Goal: Task Accomplishment & Management: Complete application form

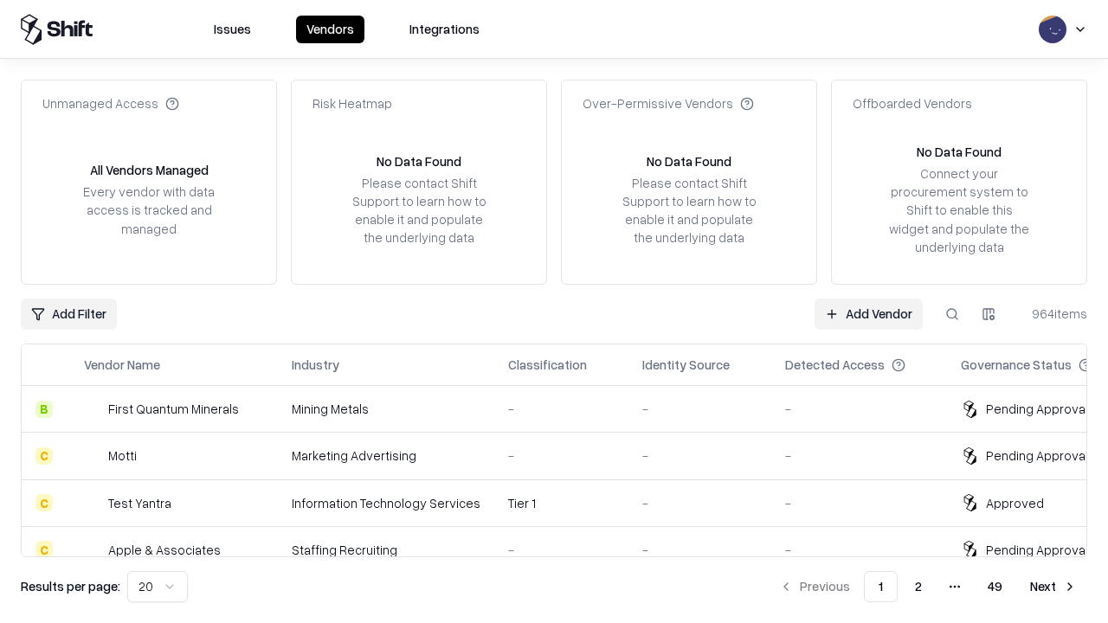
click at [868, 313] on link "Add Vendor" at bounding box center [868, 314] width 108 height 31
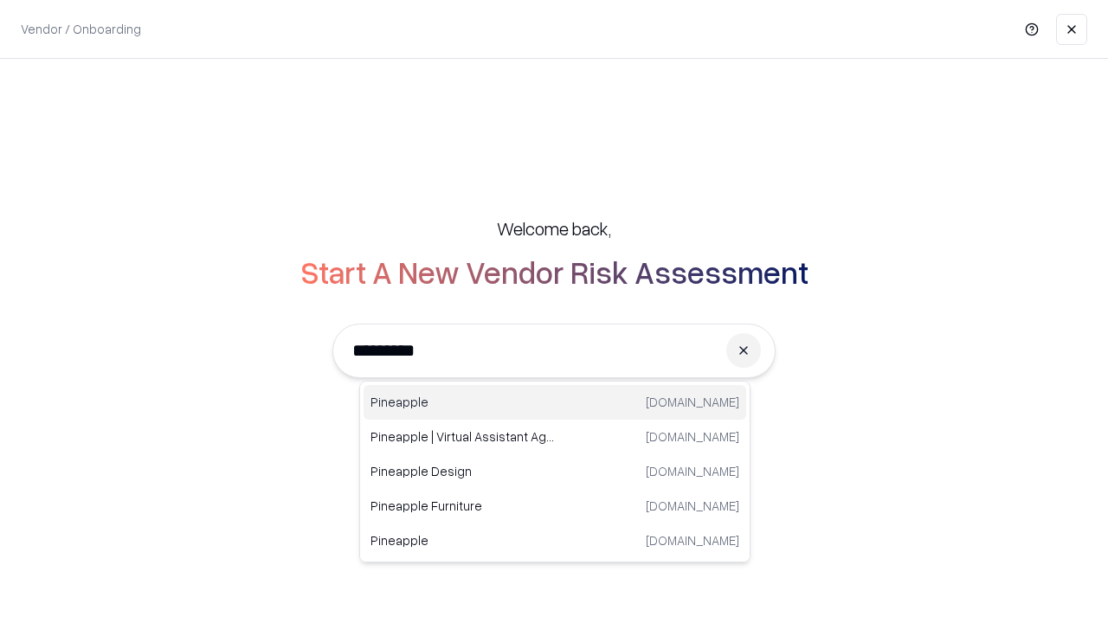
click at [555, 402] on div "Pineapple [DOMAIN_NAME]" at bounding box center [554, 402] width 382 height 35
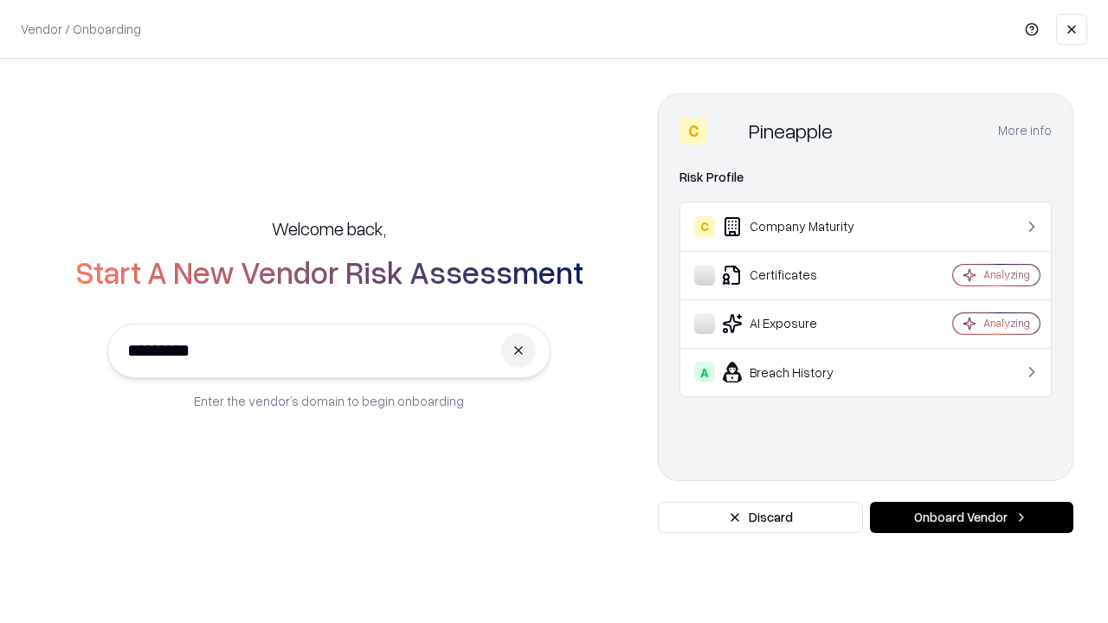
type input "*********"
click at [971, 517] on button "Onboard Vendor" at bounding box center [971, 517] width 203 height 31
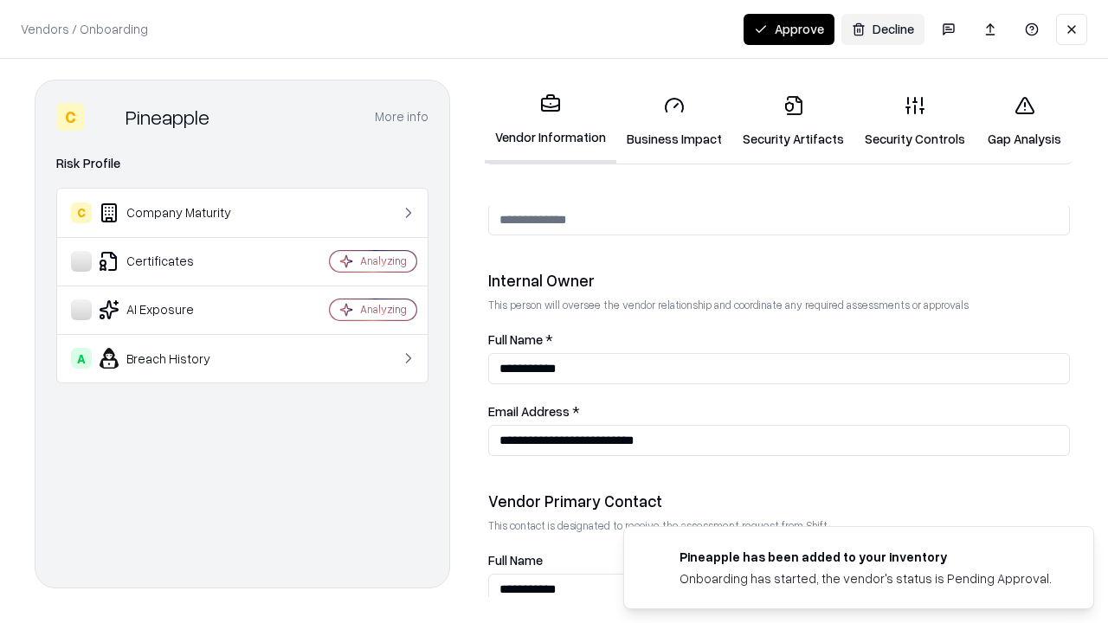
scroll to position [896, 0]
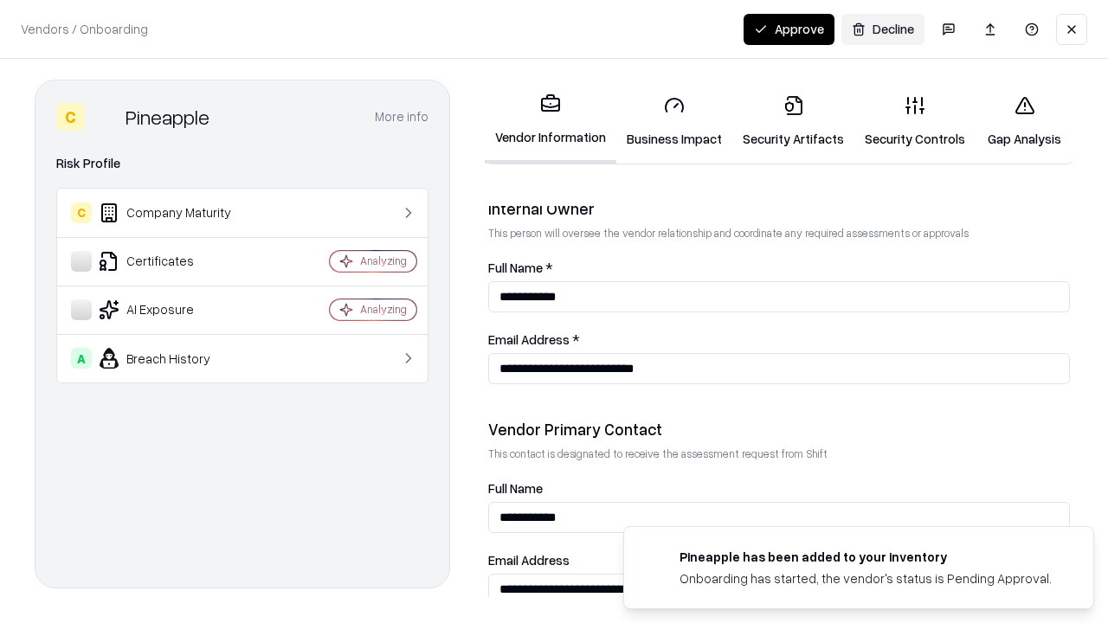
click at [674, 121] on link "Business Impact" at bounding box center [674, 121] width 116 height 80
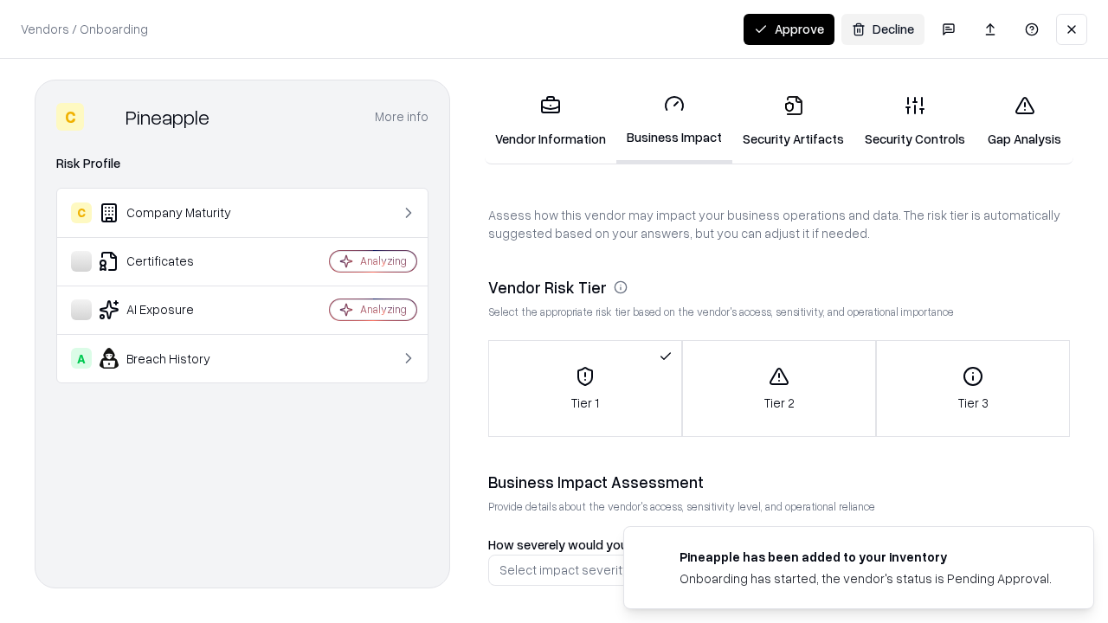
click at [793, 121] on link "Security Artifacts" at bounding box center [793, 121] width 122 height 80
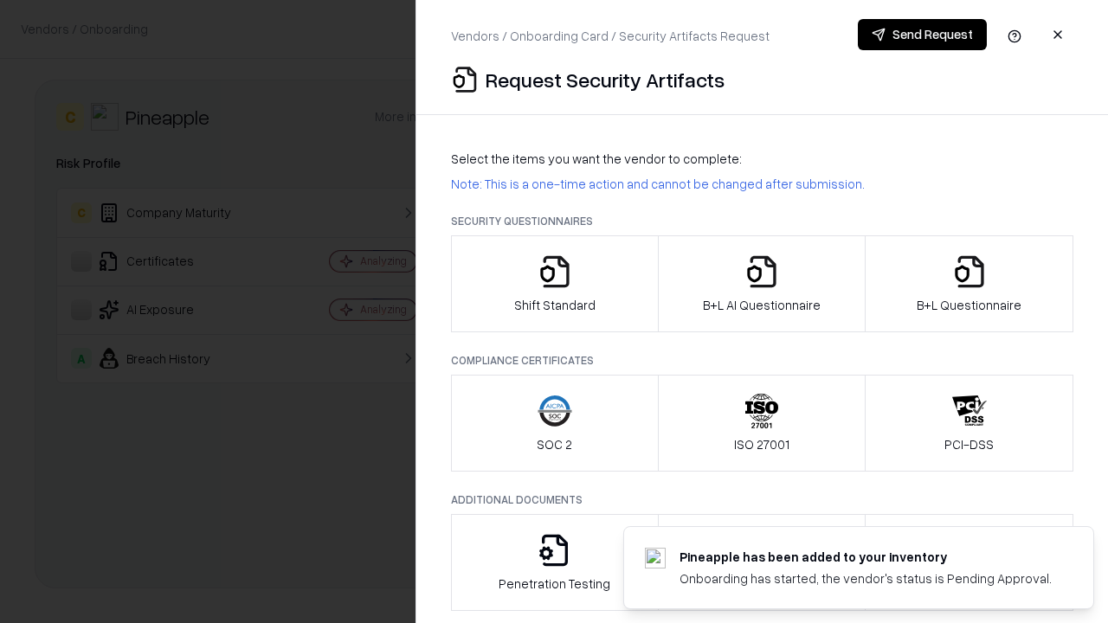
click at [554, 284] on icon "button" at bounding box center [554, 271] width 35 height 35
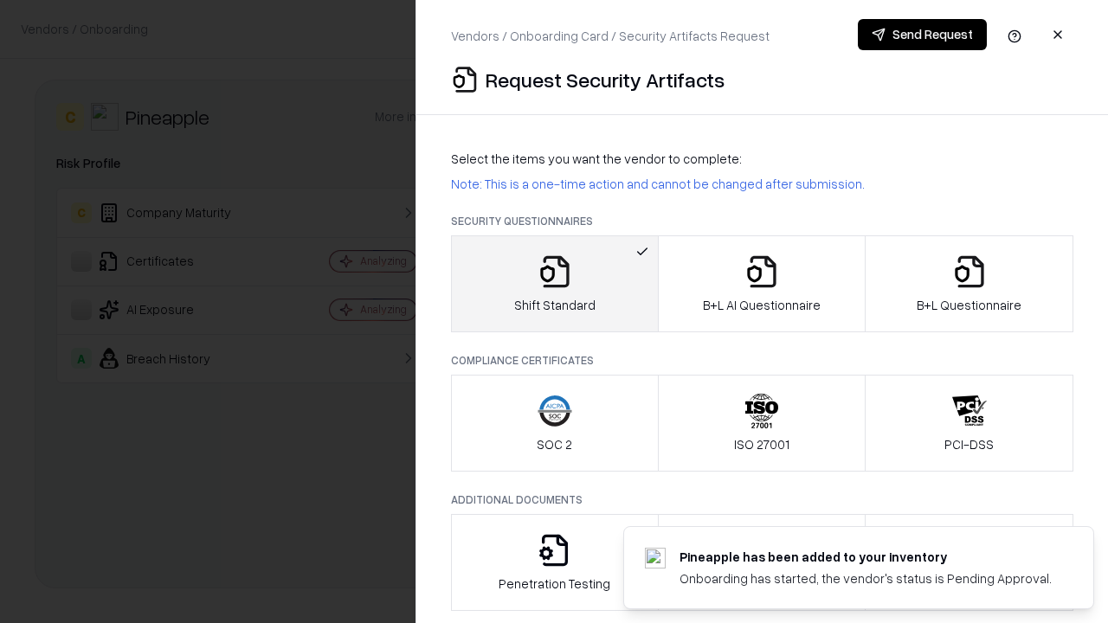
click at [922, 35] on button "Send Request" at bounding box center [922, 34] width 129 height 31
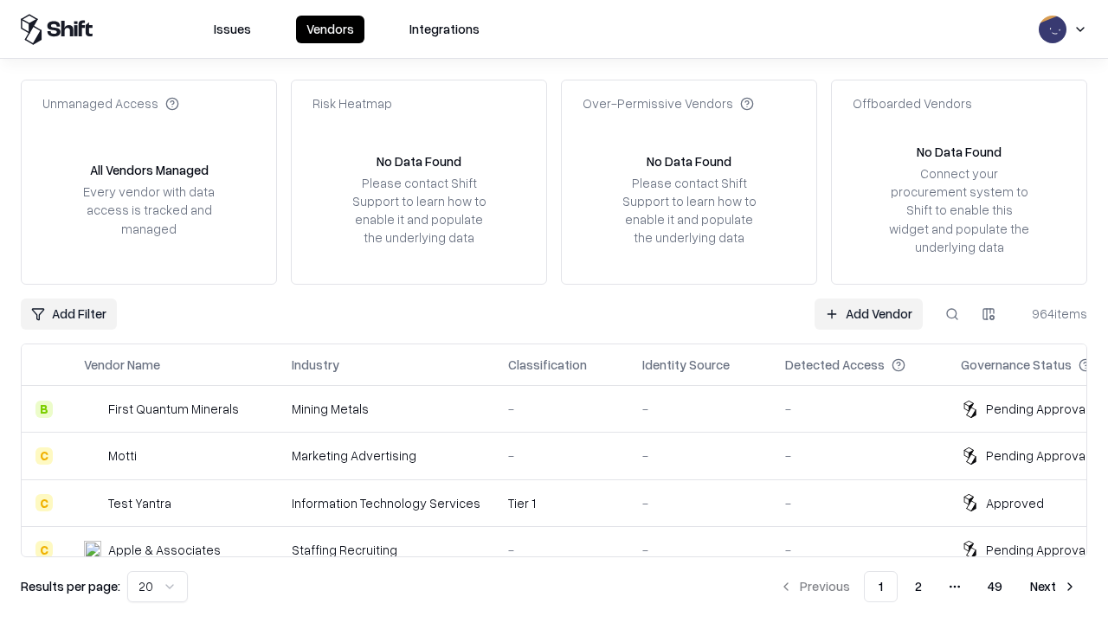
click at [952, 313] on button at bounding box center [951, 314] width 31 height 31
type input "*********"
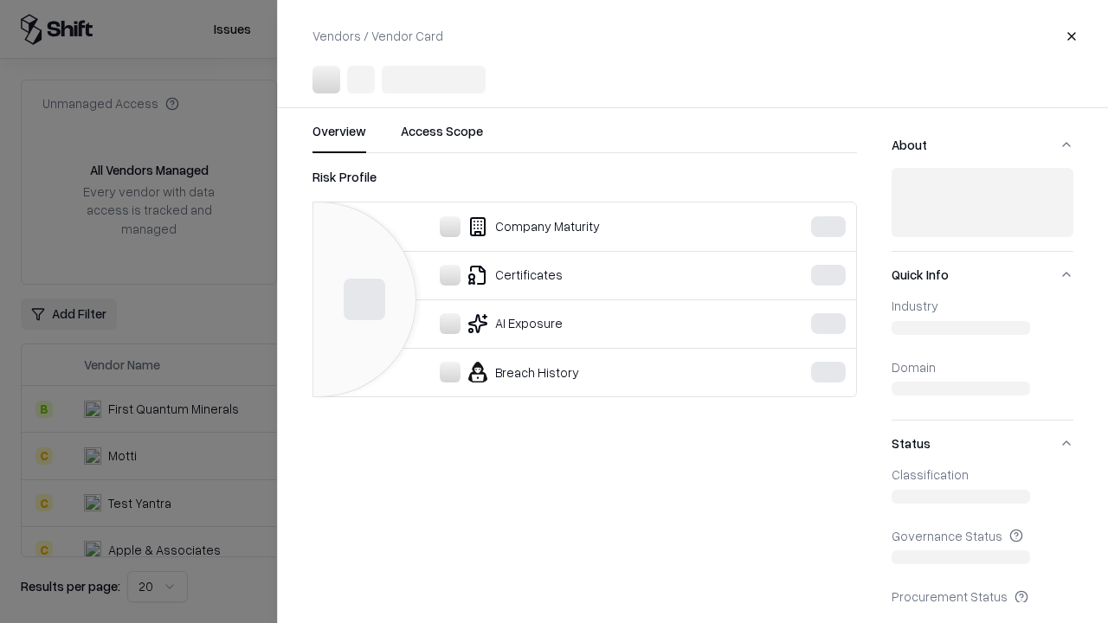
scroll to position [193, 0]
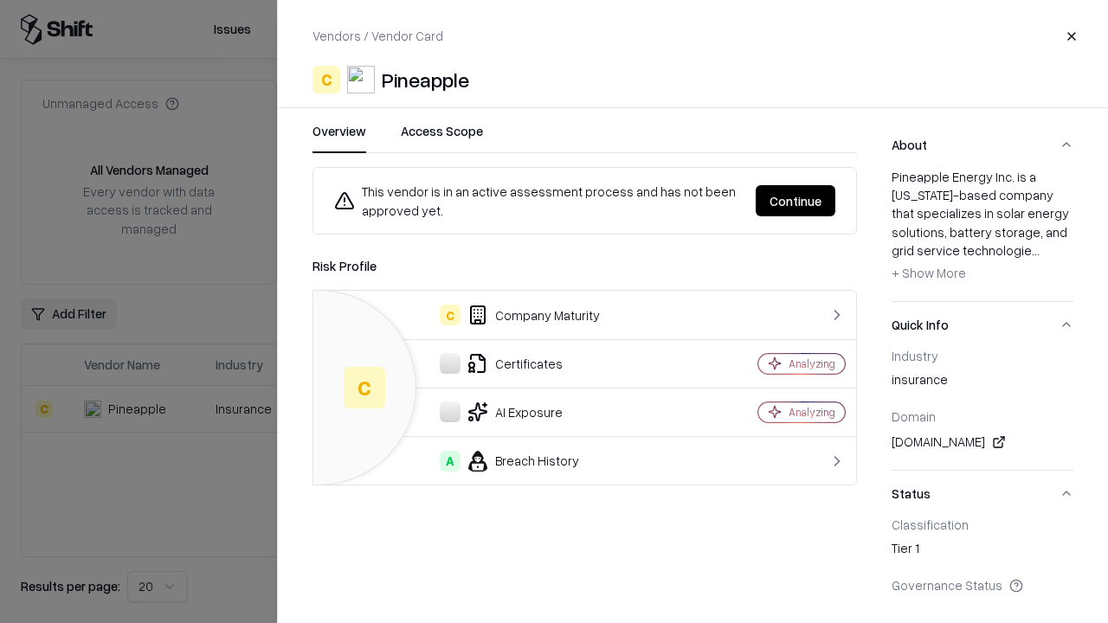
click at [795, 201] on button "Continue" at bounding box center [795, 200] width 80 height 31
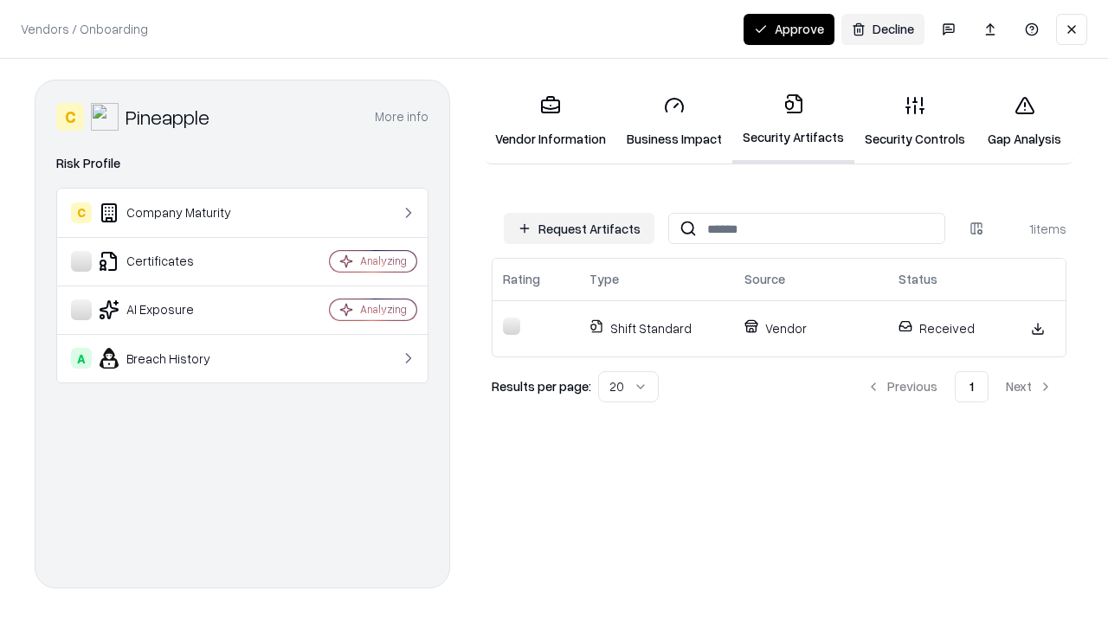
click at [915, 121] on link "Security Controls" at bounding box center [914, 121] width 121 height 80
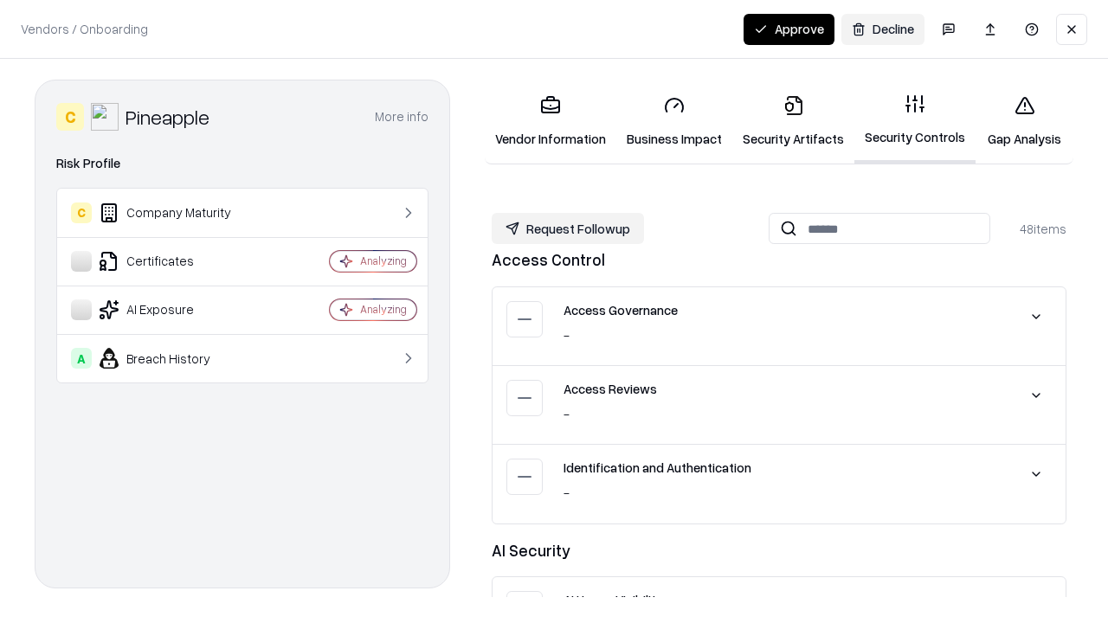
click at [568, 228] on button "Request Followup" at bounding box center [568, 228] width 152 height 31
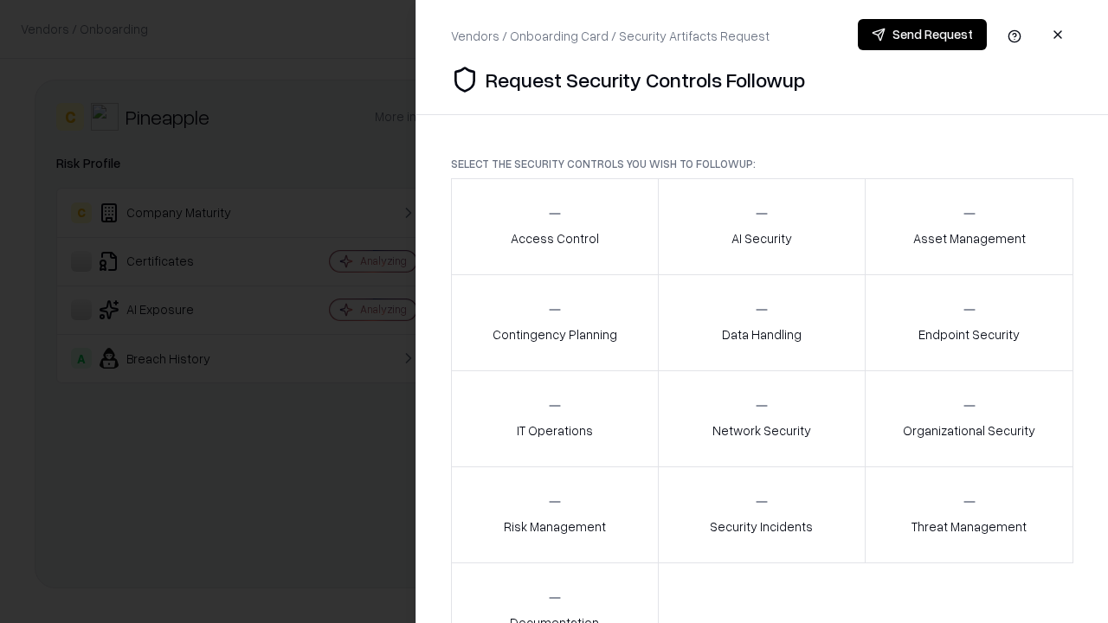
click at [554, 227] on div "Access Control" at bounding box center [555, 226] width 88 height 42
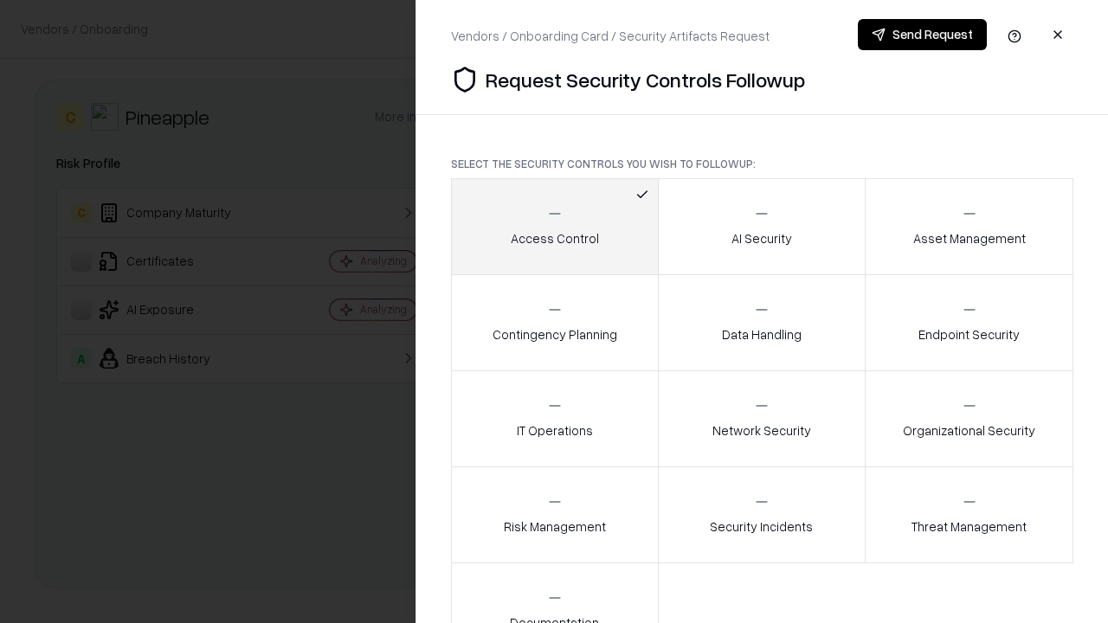
click at [922, 35] on button "Send Request" at bounding box center [922, 34] width 129 height 31
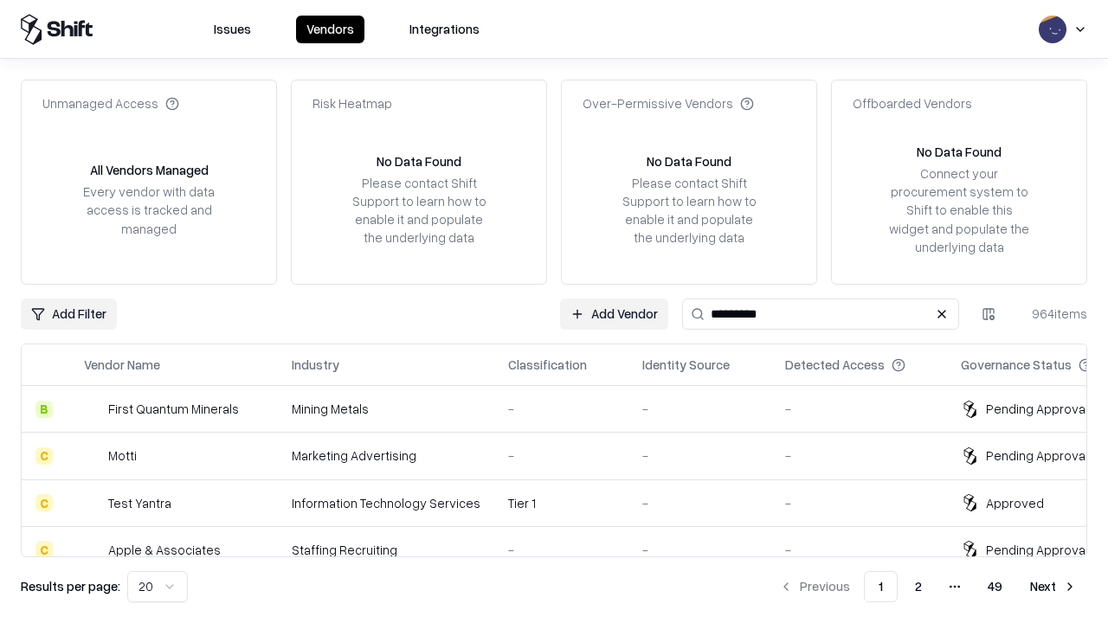
type input "*********"
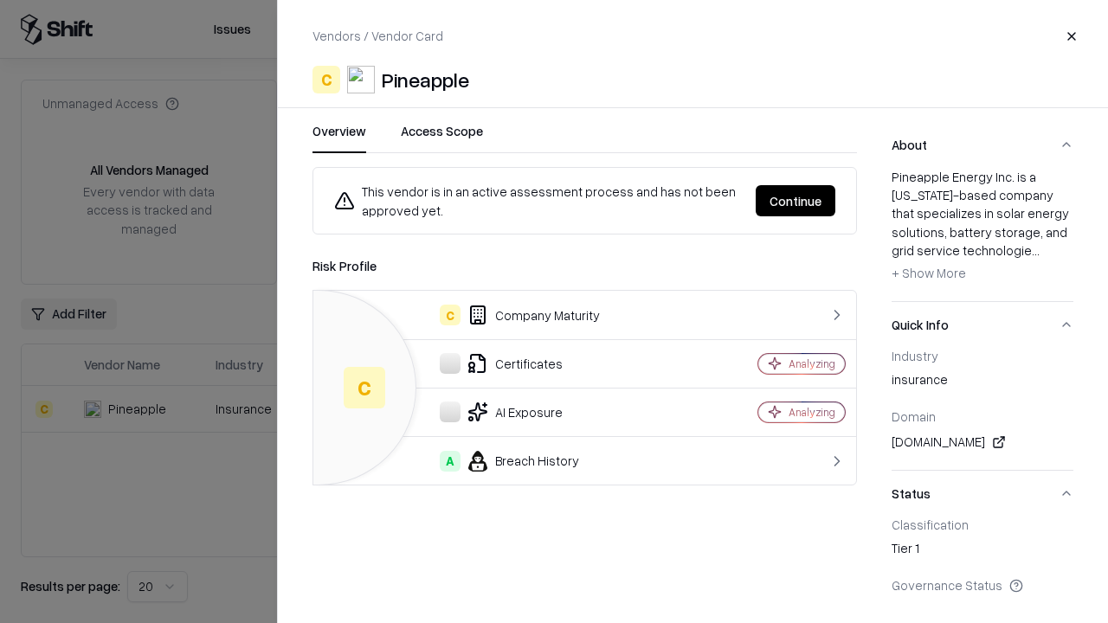
click at [795, 201] on button "Continue" at bounding box center [795, 200] width 80 height 31
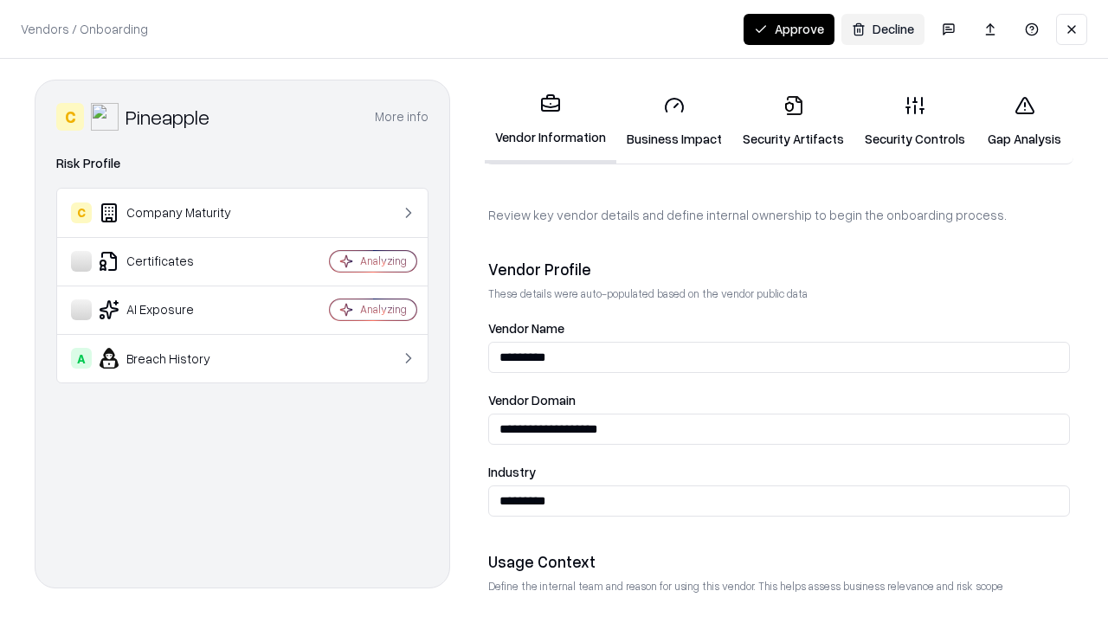
click at [788, 29] on button "Approve" at bounding box center [788, 29] width 91 height 31
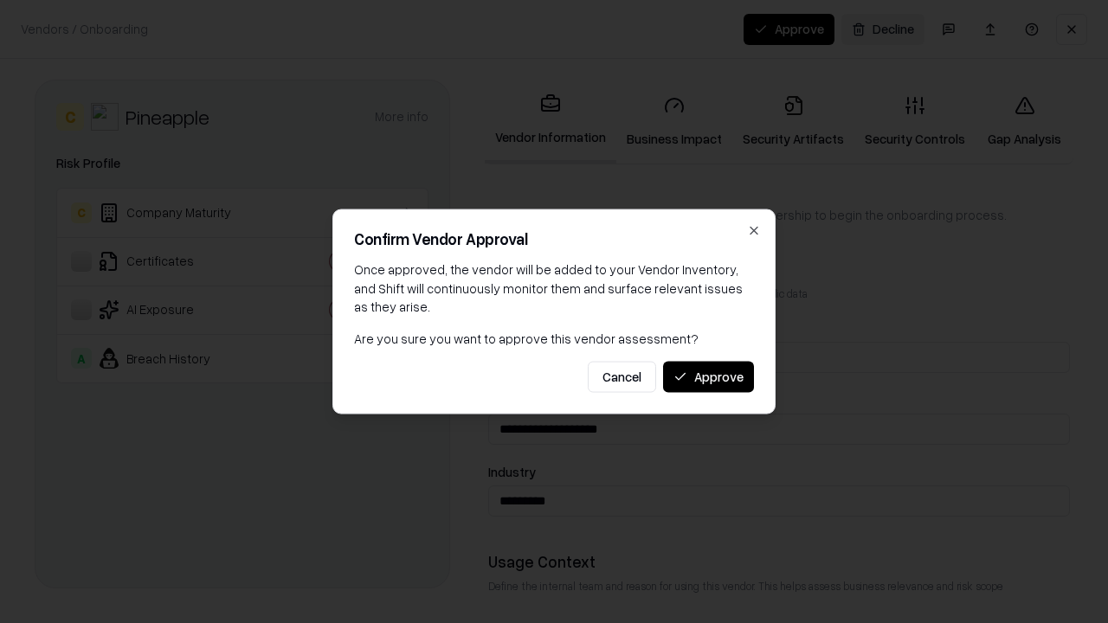
click at [708, 376] on button "Approve" at bounding box center [708, 376] width 91 height 31
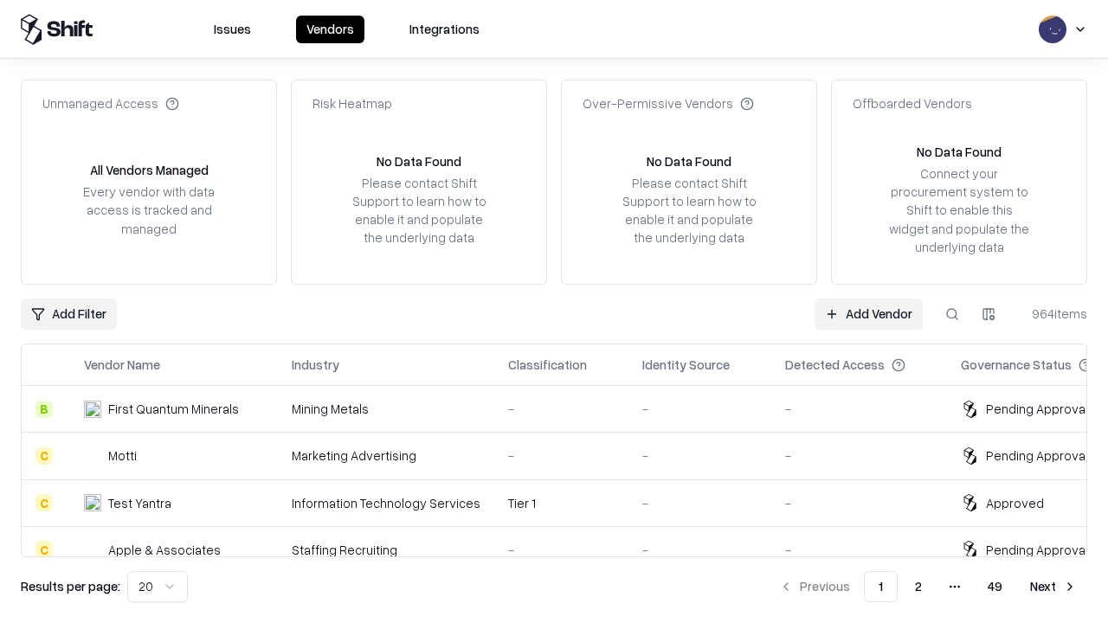
type input "*********"
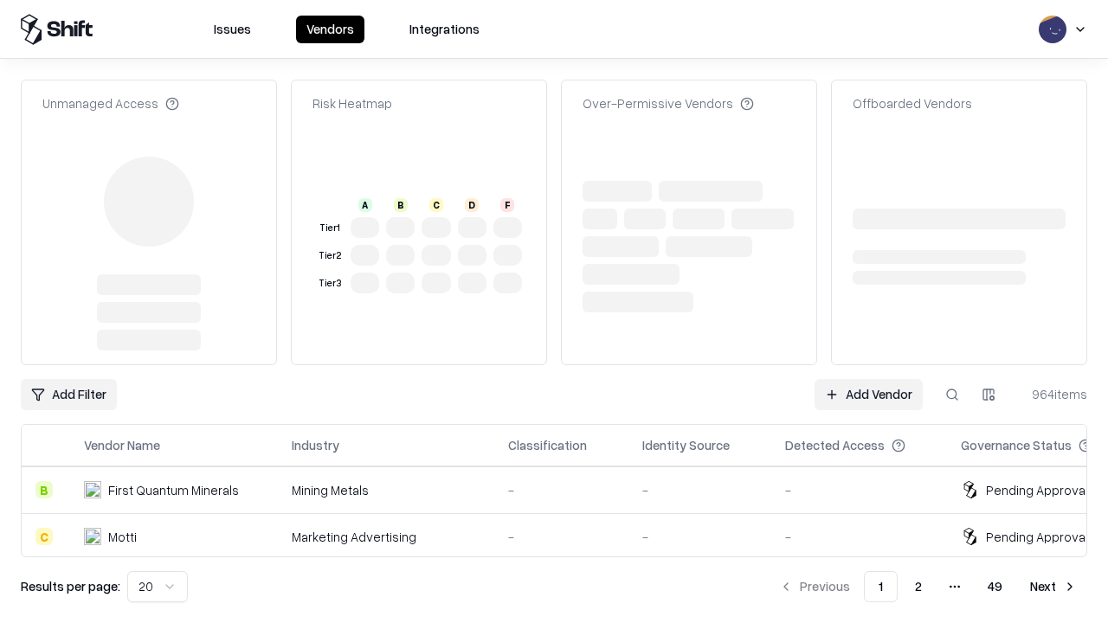
click at [868, 379] on link "Add Vendor" at bounding box center [868, 394] width 108 height 31
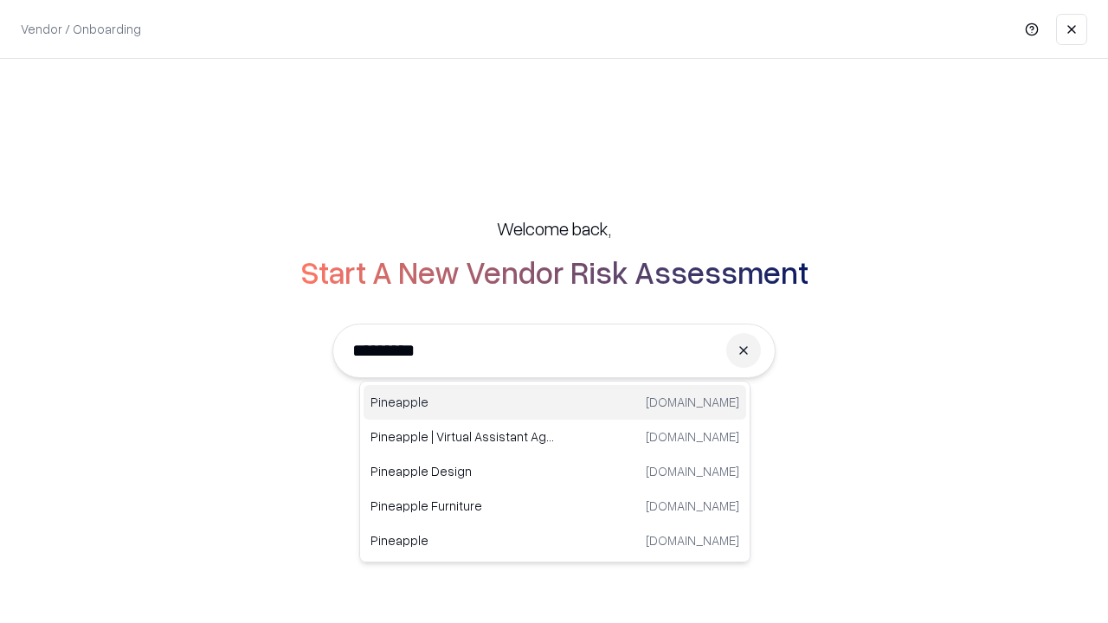
click at [555, 402] on div "Pineapple pineappleenergy.com" at bounding box center [554, 402] width 382 height 35
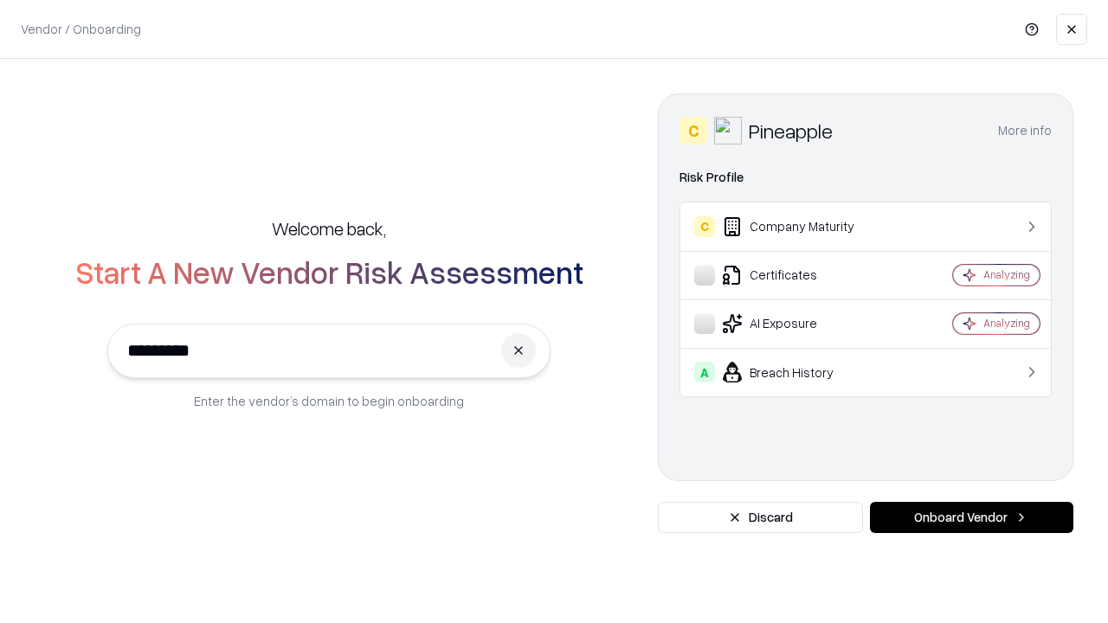
type input "*********"
click at [971, 517] on button "Onboard Vendor" at bounding box center [971, 517] width 203 height 31
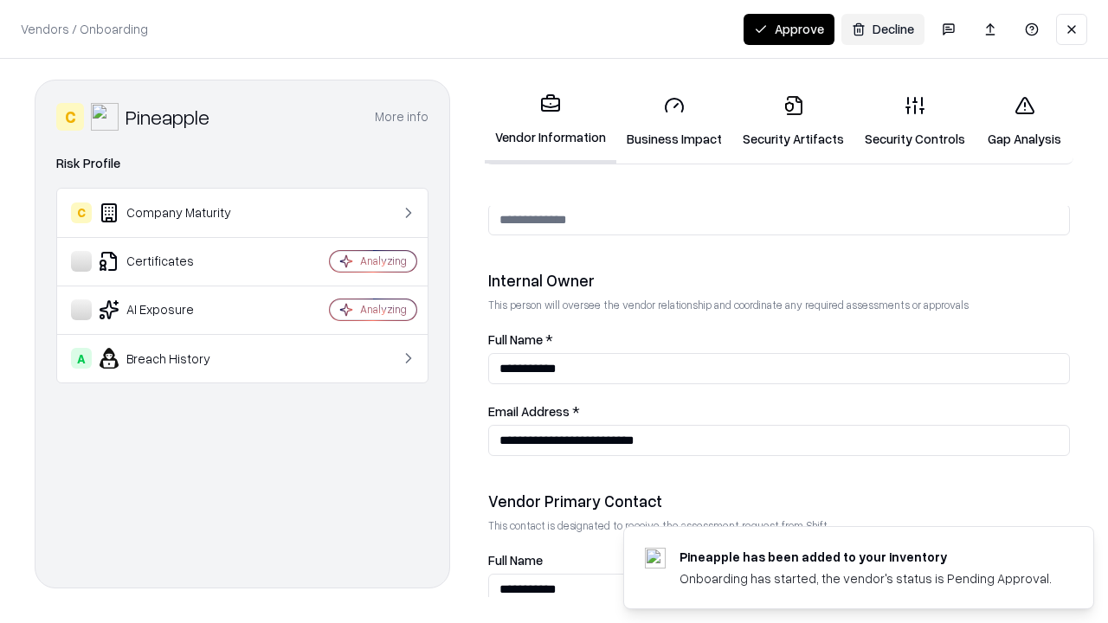
scroll to position [896, 0]
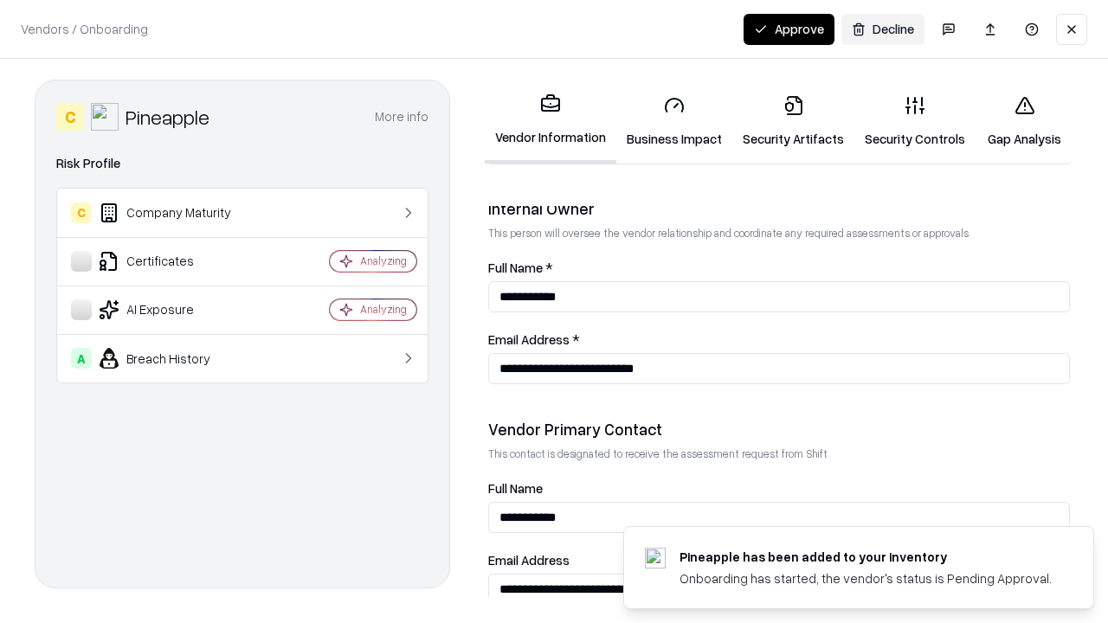
click at [788, 29] on button "Approve" at bounding box center [788, 29] width 91 height 31
